Goal: Find specific page/section: Find specific page/section

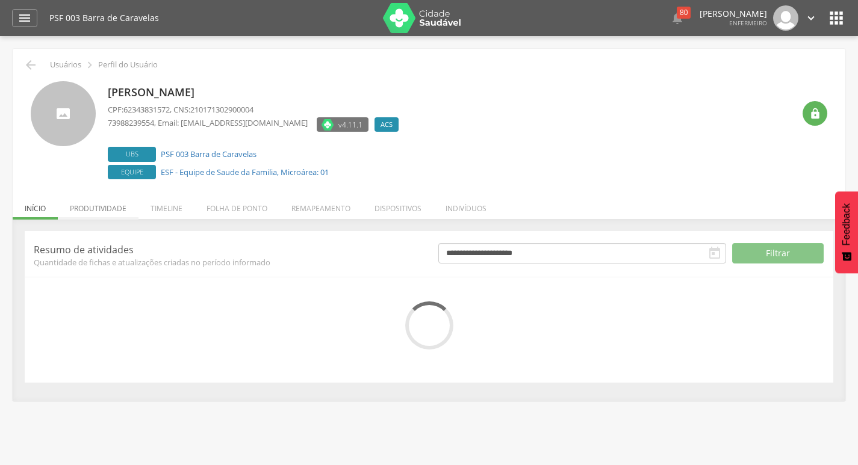
click at [106, 210] on li "Produtividade" at bounding box center [98, 205] width 81 height 28
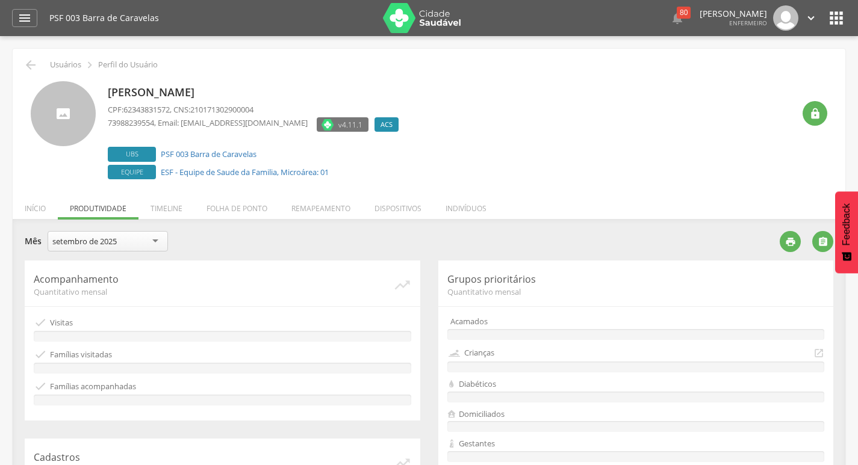
click at [108, 241] on div "setembro de 2025" at bounding box center [84, 241] width 64 height 11
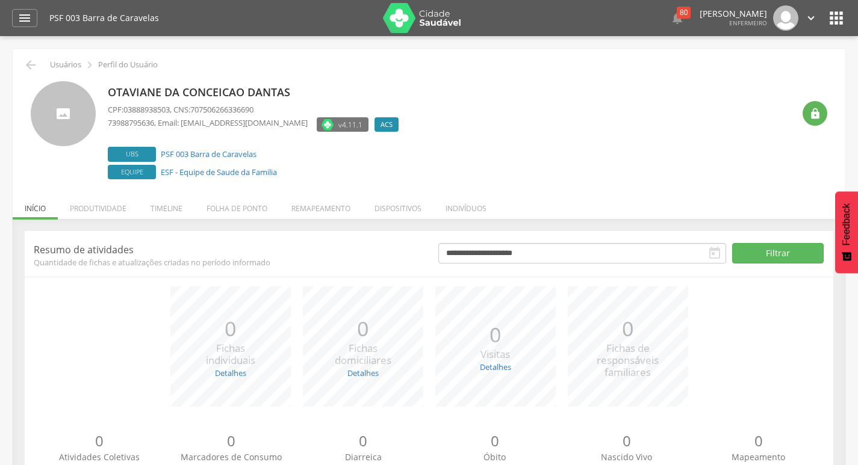
click at [840, 14] on icon "" at bounding box center [836, 17] width 19 height 19
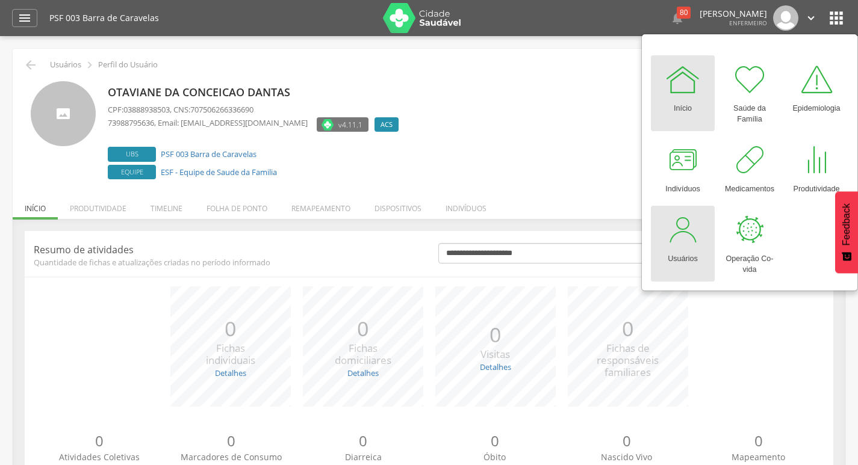
click at [680, 224] on div at bounding box center [683, 230] width 36 height 36
